Goal: Task Accomplishment & Management: Use online tool/utility

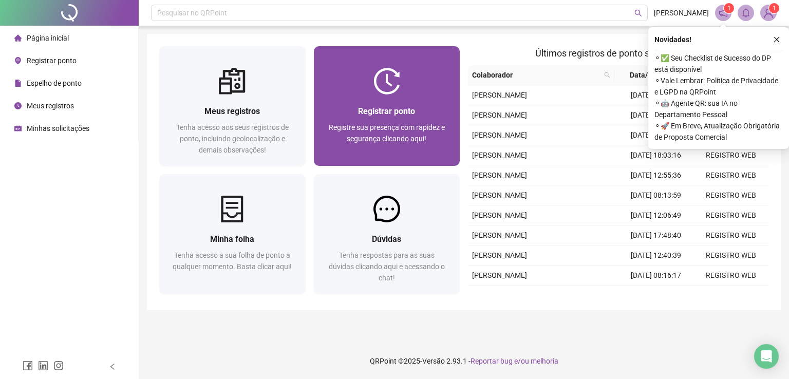
click at [405, 92] on div at bounding box center [387, 81] width 146 height 27
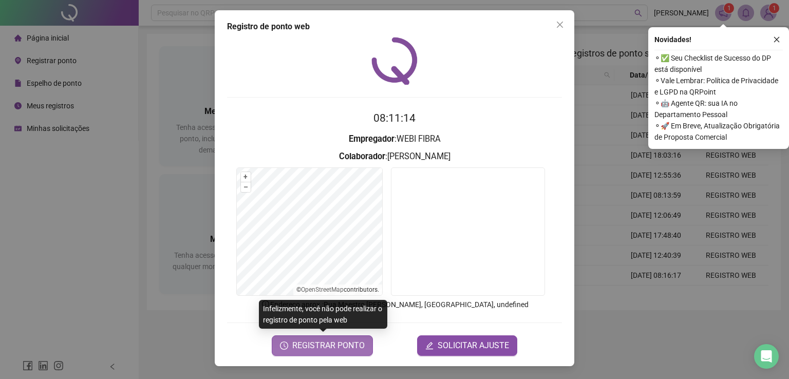
click at [339, 345] on span "REGISTRAR PONTO" at bounding box center [328, 346] width 72 height 12
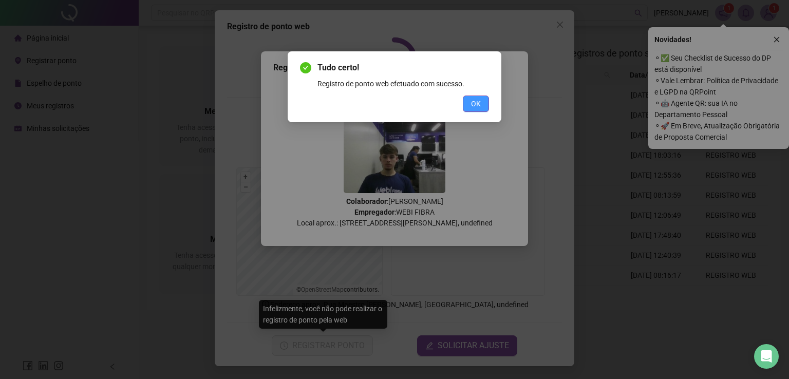
click at [475, 108] on span "OK" at bounding box center [476, 103] width 10 height 11
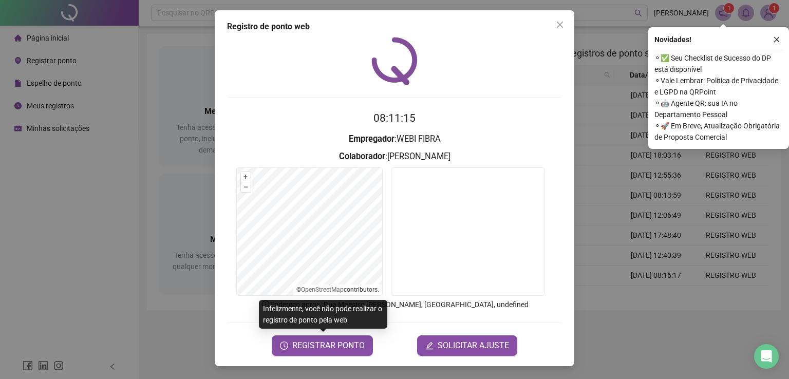
click at [601, 180] on div "Registro de ponto web 08:11:15 Empregador : WEBI FIBRA Colaborador : [PERSON_NA…" at bounding box center [394, 189] width 789 height 379
